Goal: Task Accomplishment & Management: Use online tool/utility

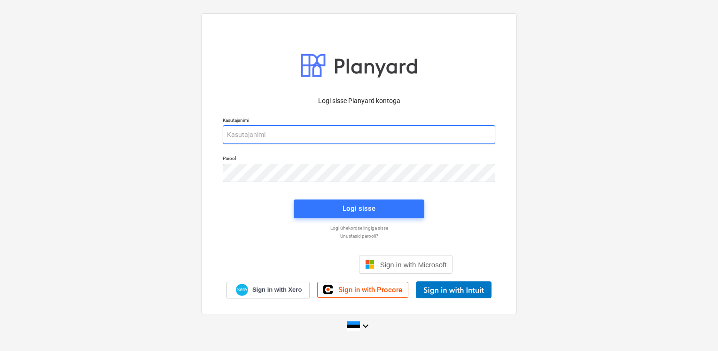
click at [232, 136] on input "email" at bounding box center [359, 134] width 273 height 19
type input "[EMAIL_ADDRESS][DOMAIN_NAME]"
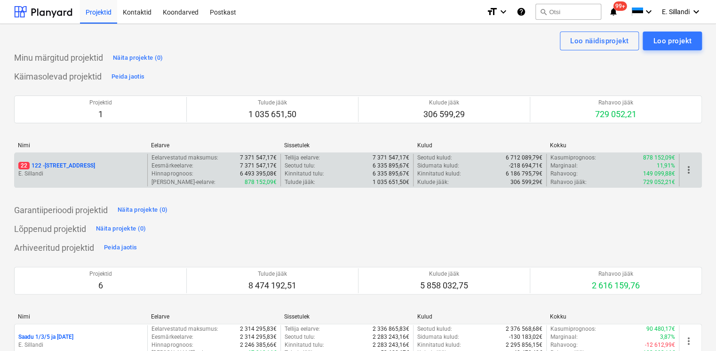
drag, startPoint x: 232, startPoint y: 136, endPoint x: 165, endPoint y: 161, distance: 72.2
click at [165, 161] on div "[PERSON_NAME] Sissetulek Kulud Kokku 22 122 - [GEOGRAPHIC_DATA] tee 28 E. [GEOG…" at bounding box center [357, 166] width 687 height 64
click at [42, 165] on p "22 122 - [STREET_ADDRESS]" at bounding box center [56, 166] width 77 height 8
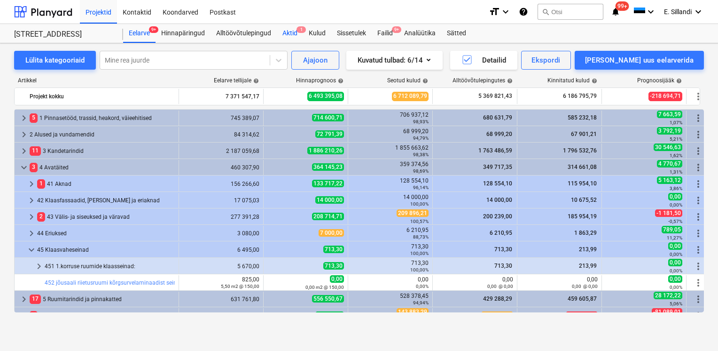
click at [286, 37] on div "Aktid 1" at bounding box center [290, 33] width 26 height 19
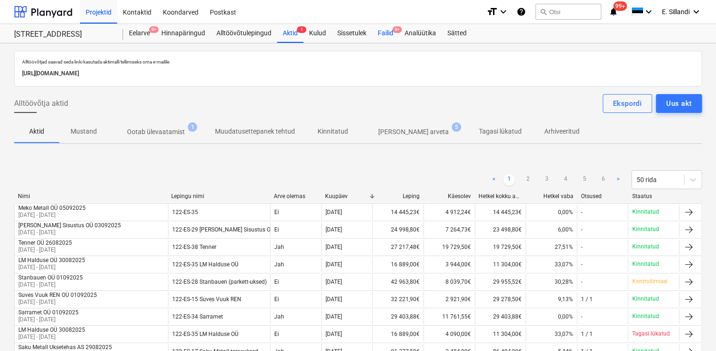
click at [391, 35] on div "Failid 9+" at bounding box center [385, 33] width 27 height 19
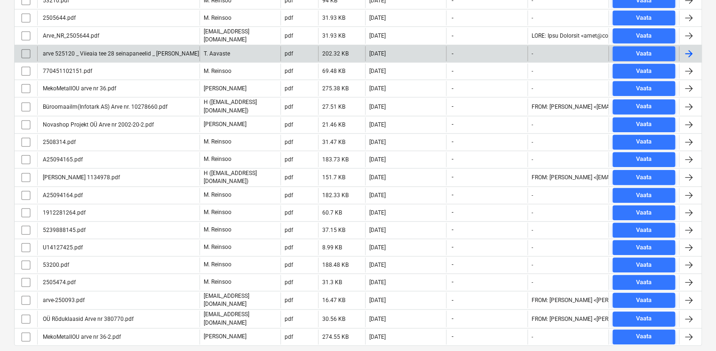
scroll to position [258, 0]
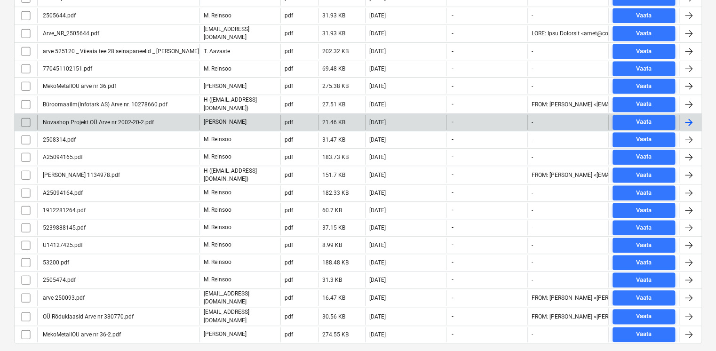
click at [192, 116] on div "Novashop Projekt OÜ Arve nr 2002-20-2.pdf" at bounding box center [118, 122] width 162 height 15
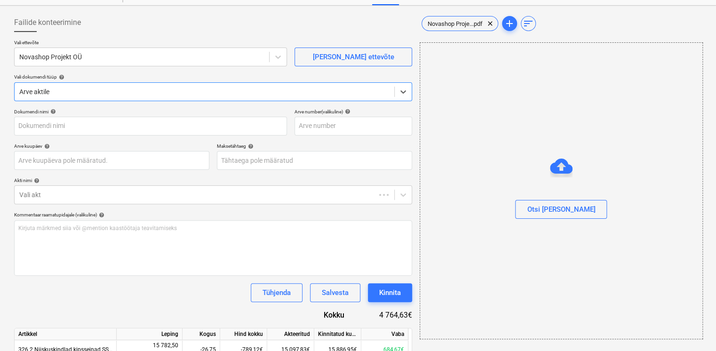
type input "Novashop Projekt OÜ Arve nr 2002-20-2.pdf"
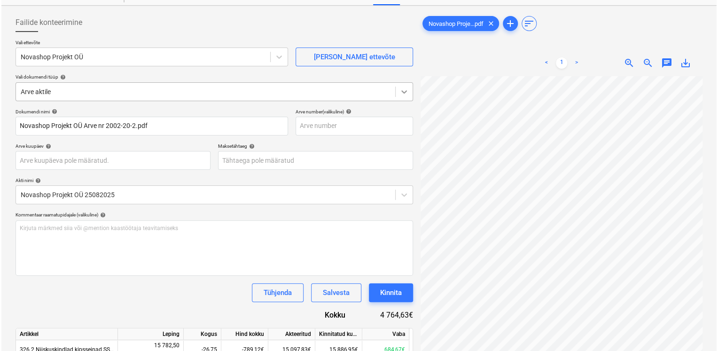
scroll to position [70, 142]
click at [397, 293] on div "Kinnita" at bounding box center [390, 292] width 22 height 12
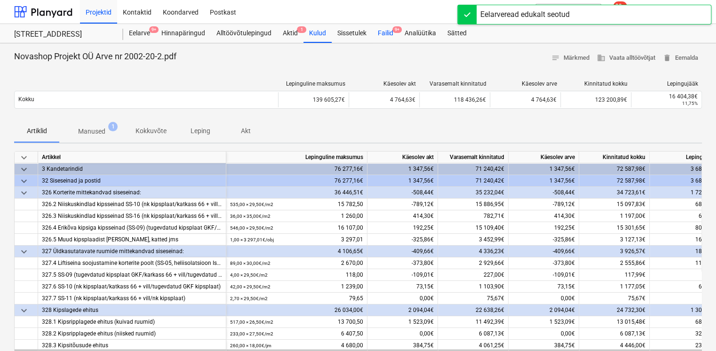
click at [386, 35] on div "Failid 9+" at bounding box center [385, 33] width 27 height 19
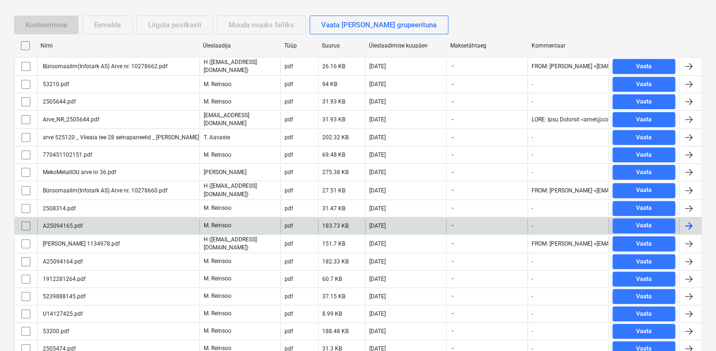
scroll to position [258, 0]
